Goal: Transaction & Acquisition: Purchase product/service

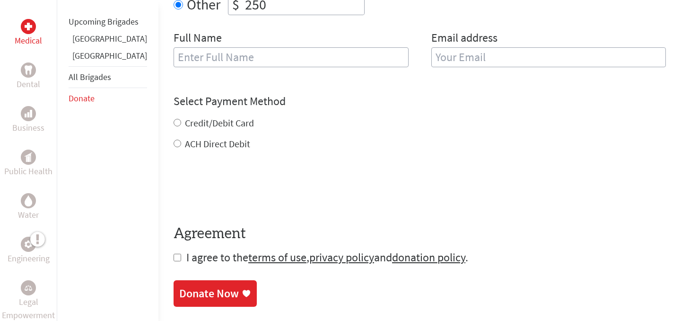
scroll to position [420, 0]
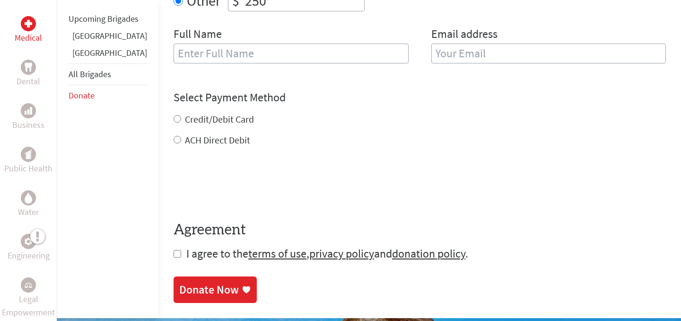
click at [205, 59] on input "text" at bounding box center [291, 53] width 235 height 20
type input "[PERSON_NAME]"
type input "[EMAIL_ADDRESS][DOMAIN_NAME]"
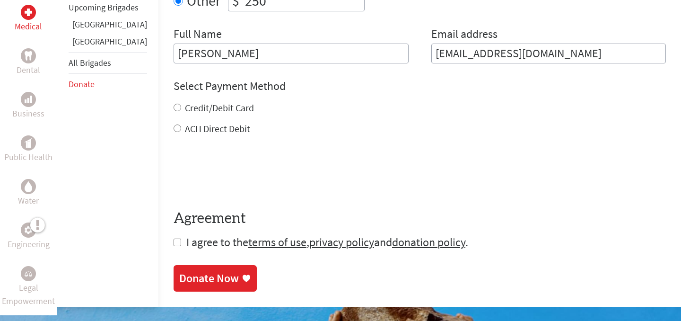
click at [185, 104] on label "Credit/Debit Card" at bounding box center [219, 108] width 69 height 12
click at [174, 104] on input "Credit/Debit Card" at bounding box center [178, 108] width 8 height 8
radio input "true"
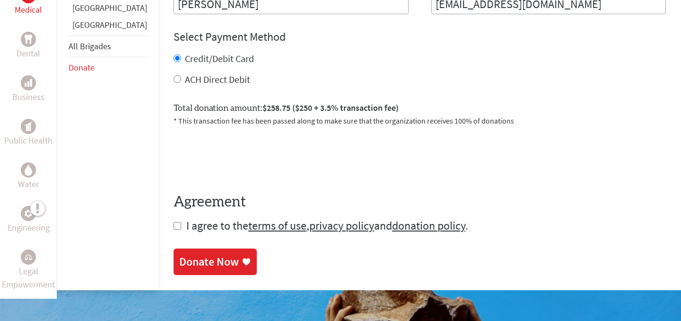
scroll to position [469, 0]
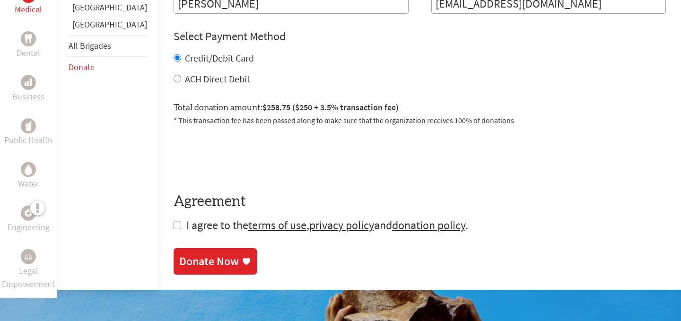
click at [174, 223] on input "checkbox" at bounding box center [178, 225] width 8 height 8
checkbox input "true"
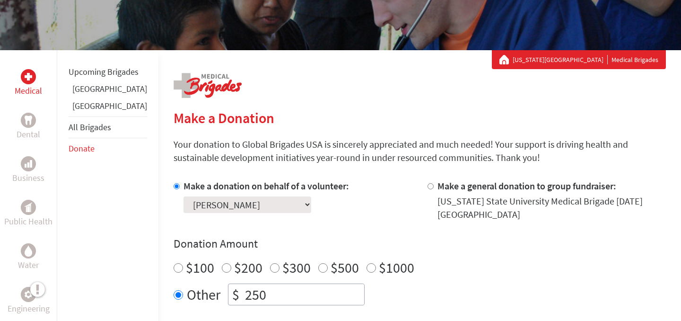
scroll to position [126, 0]
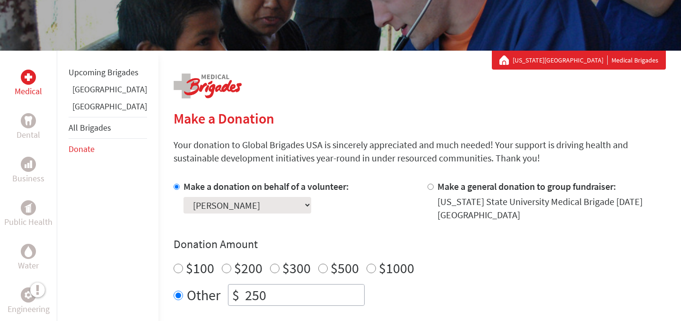
click at [427, 183] on div at bounding box center [432, 201] width 10 height 42
click at [427, 188] on input "Make a general donation to group fundraiser:" at bounding box center [430, 186] width 6 height 6
radio input "true"
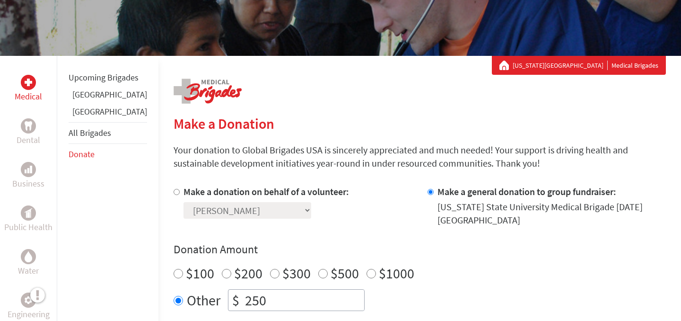
scroll to position [120, 0]
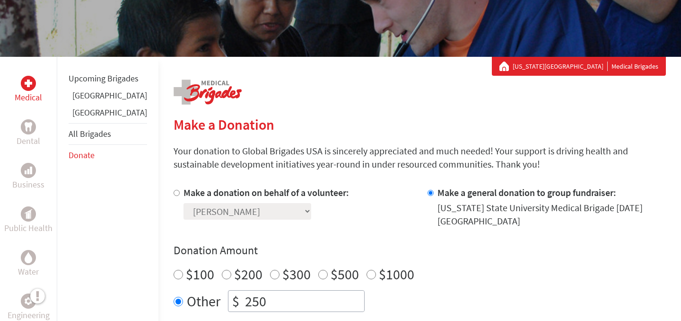
click at [93, 118] on link "[GEOGRAPHIC_DATA]" at bounding box center [109, 112] width 75 height 11
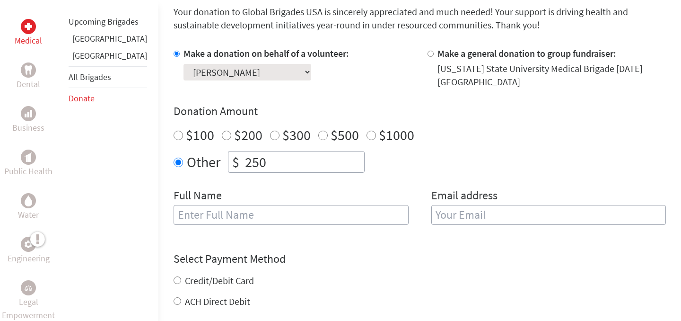
scroll to position [261, 0]
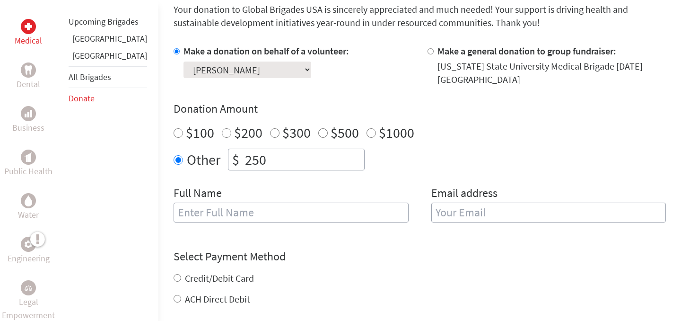
click at [427, 51] on input "Make a general donation to group fundraiser:" at bounding box center [430, 51] width 6 height 6
radio input "true"
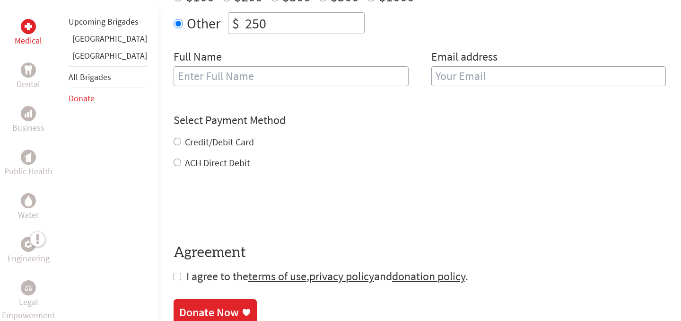
scroll to position [410, 0]
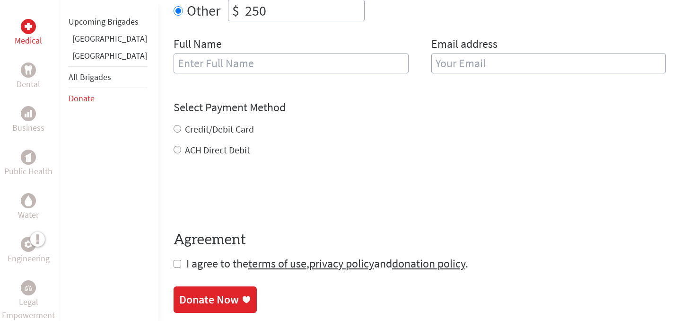
click at [249, 64] on input "text" at bounding box center [291, 63] width 235 height 20
type input "[PERSON_NAME]"
type input "[EMAIL_ADDRESS][DOMAIN_NAME]"
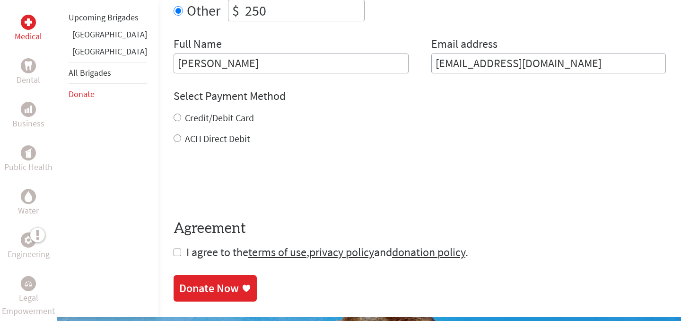
click at [185, 116] on label "Credit/Debit Card" at bounding box center [219, 118] width 69 height 12
click at [174, 116] on input "Credit/Debit Card" at bounding box center [178, 117] width 8 height 8
radio input "true"
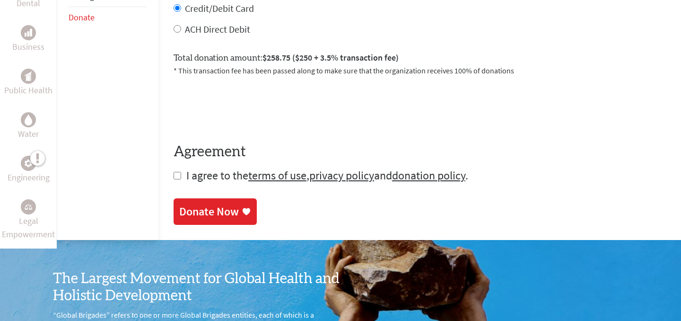
scroll to position [521, 0]
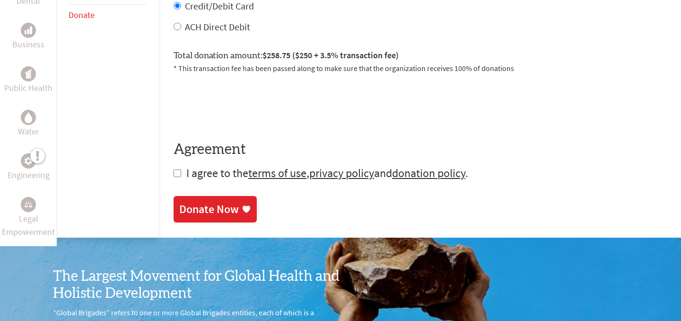
click at [174, 174] on input "checkbox" at bounding box center [178, 173] width 8 height 8
checkbox input "true"
click at [186, 205] on div "Donate Now" at bounding box center [209, 209] width 60 height 15
